Goal: Use online tool/utility: Utilize a website feature to perform a specific function

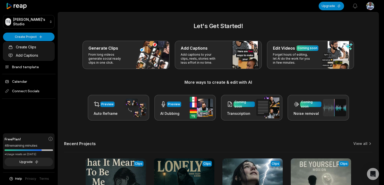
click at [22, 49] on link "Create Clips" at bounding box center [28, 47] width 49 height 8
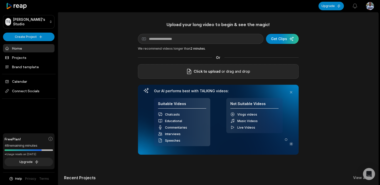
click at [174, 68] on div "Click to upload or drag and drop" at bounding box center [218, 71] width 161 height 15
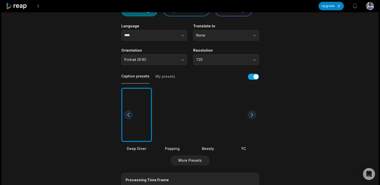
scroll to position [62, 0]
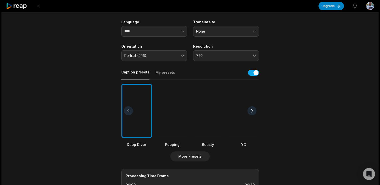
click at [213, 124] on div at bounding box center [208, 111] width 31 height 55
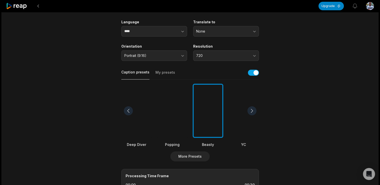
click at [172, 116] on div at bounding box center [172, 111] width 31 height 55
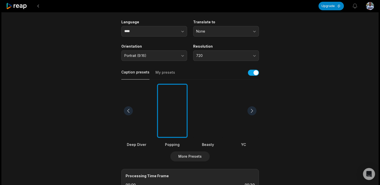
click at [253, 110] on div at bounding box center [251, 111] width 9 height 9
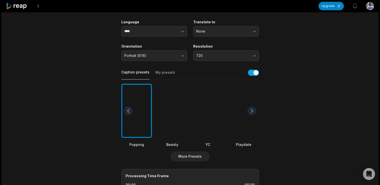
click at [253, 110] on div at bounding box center [251, 111] width 9 height 9
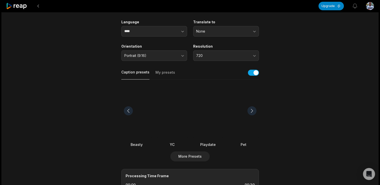
click at [253, 110] on div at bounding box center [251, 111] width 9 height 9
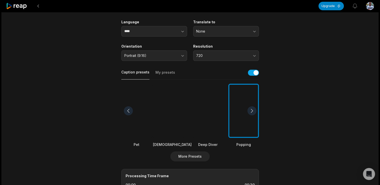
click at [253, 110] on div at bounding box center [251, 111] width 9 height 9
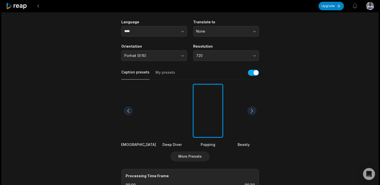
click at [253, 110] on div at bounding box center [251, 111] width 9 height 9
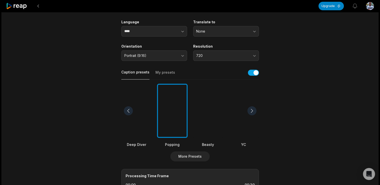
click at [177, 124] on div at bounding box center [172, 111] width 31 height 55
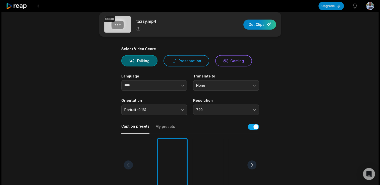
scroll to position [0, 0]
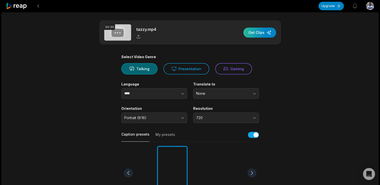
click at [259, 31] on div "button" at bounding box center [259, 33] width 33 height 10
click at [38, 7] on button at bounding box center [38, 6] width 9 height 9
